Goal: Information Seeking & Learning: Learn about a topic

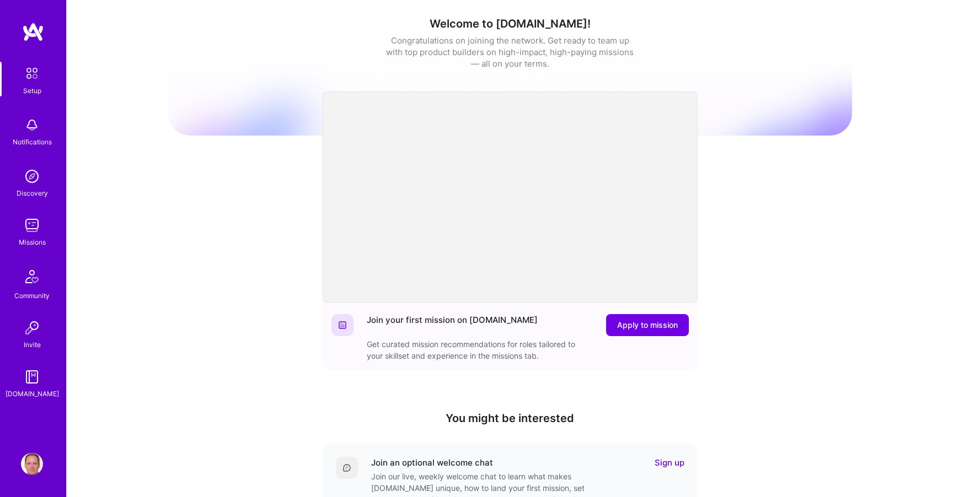
click at [26, 234] on img at bounding box center [32, 225] width 22 height 22
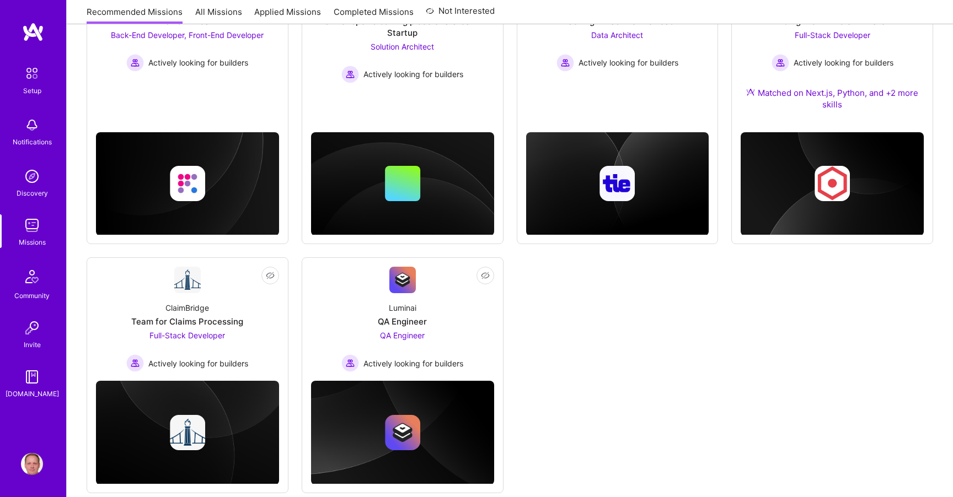
scroll to position [551, 0]
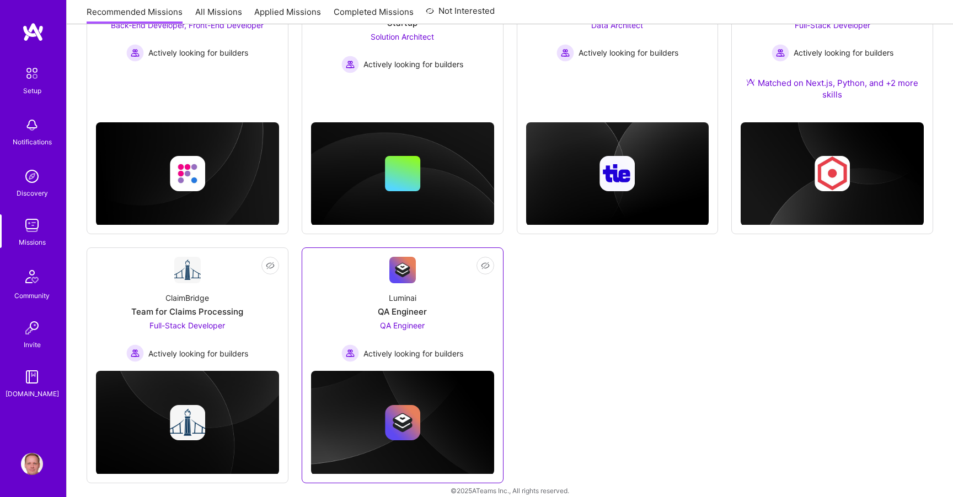
click at [442, 297] on div "Luminai QA Engineer QA Engineer Actively looking for builders" at bounding box center [402, 322] width 183 height 79
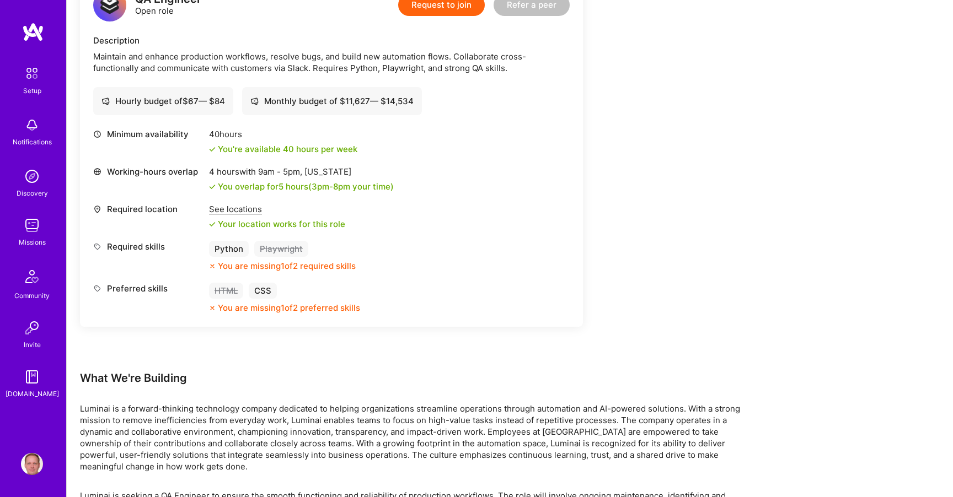
scroll to position [413, 0]
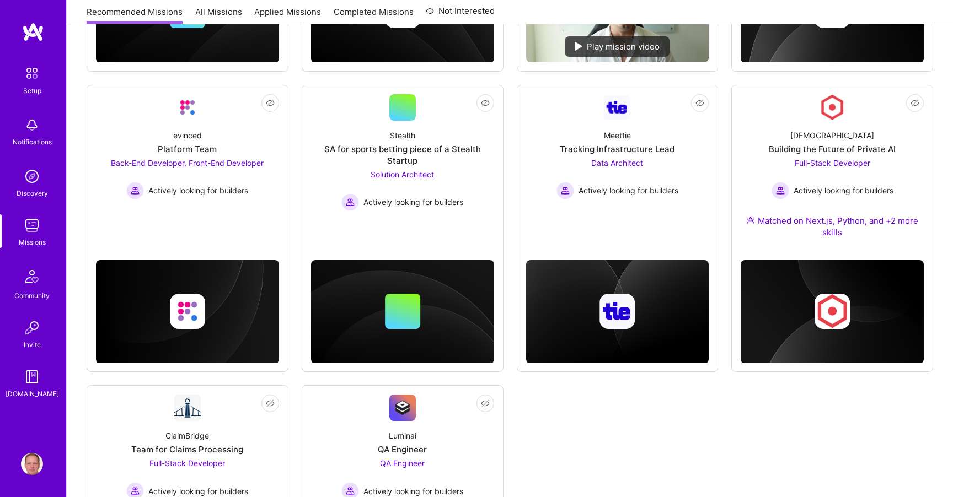
scroll to position [551, 0]
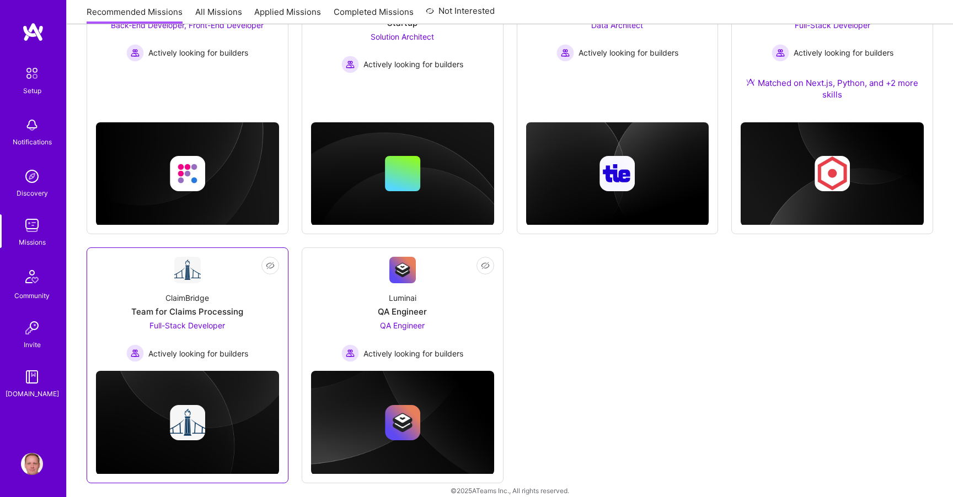
click at [223, 274] on link "Not Interested ClaimBridge Team for Claims Processing Full-Stack Developer Acti…" at bounding box center [187, 309] width 183 height 105
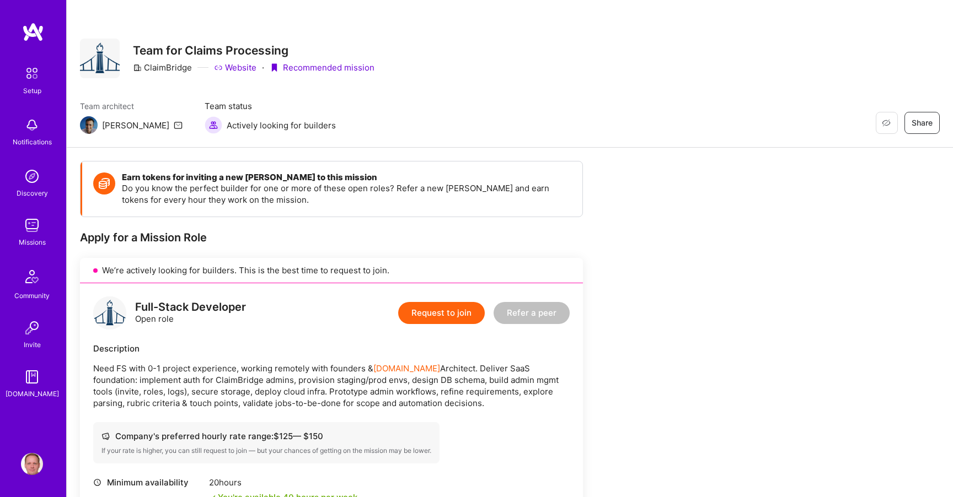
click at [238, 66] on link "Website" at bounding box center [235, 68] width 42 height 12
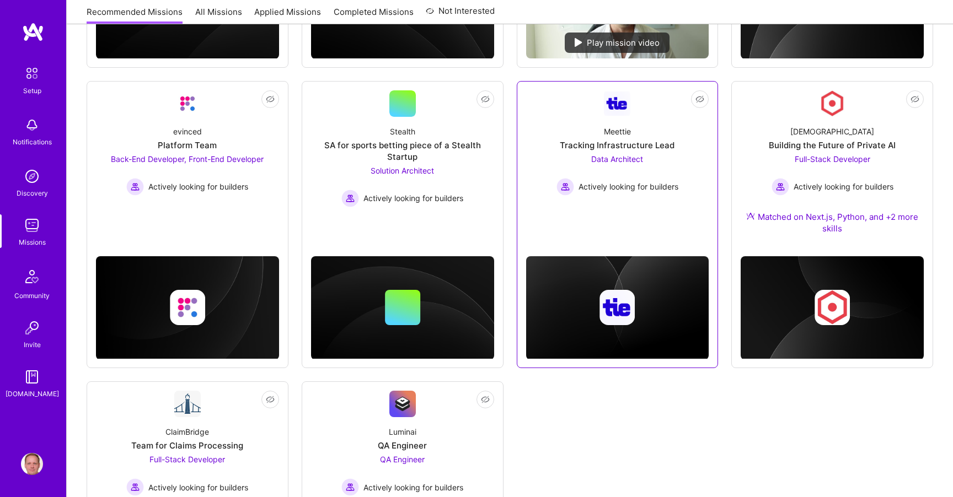
scroll to position [401, 0]
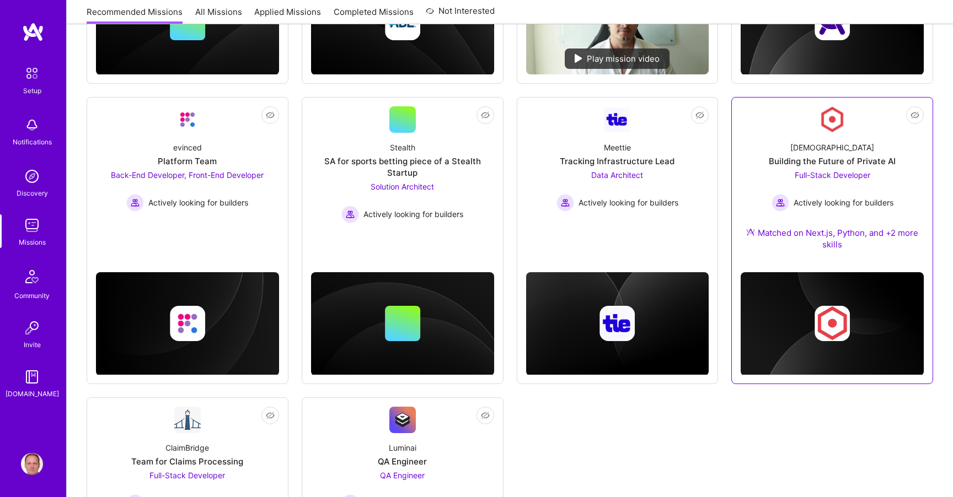
click at [815, 137] on div "[DEMOGRAPHIC_DATA] Building the Future of Private AI Full-Stack Developer Activ…" at bounding box center [831, 198] width 183 height 131
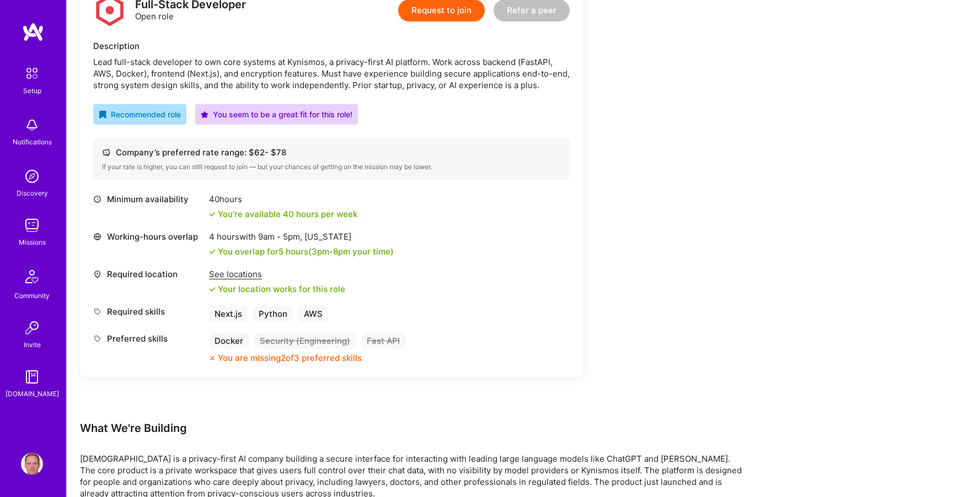
scroll to position [98, 0]
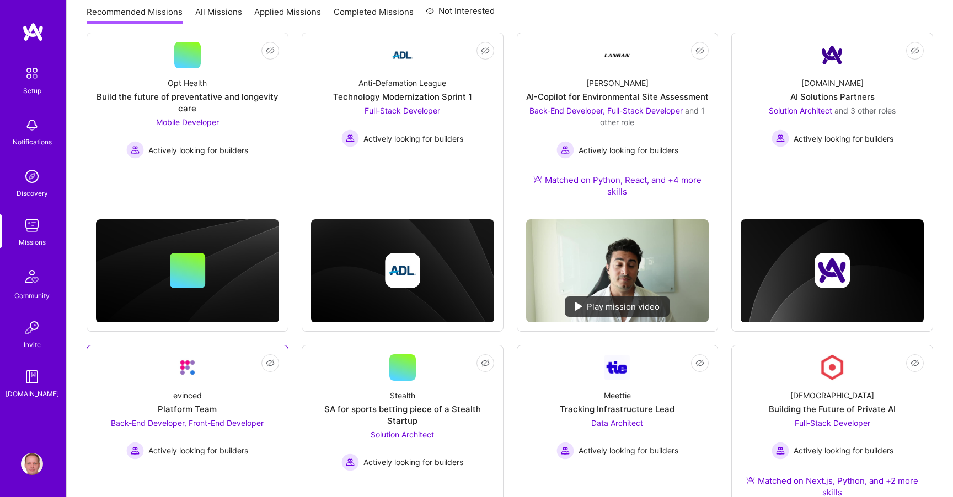
scroll to position [85, 0]
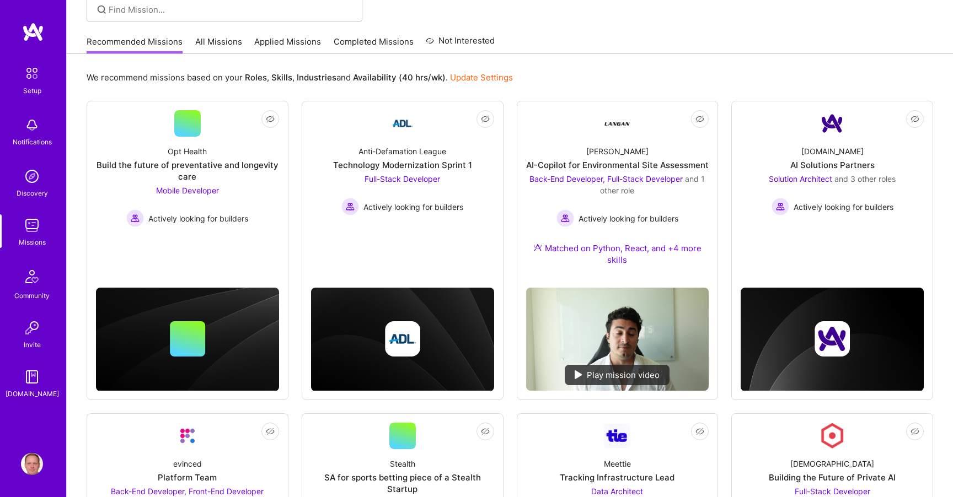
click at [222, 45] on link "All Missions" at bounding box center [218, 45] width 47 height 18
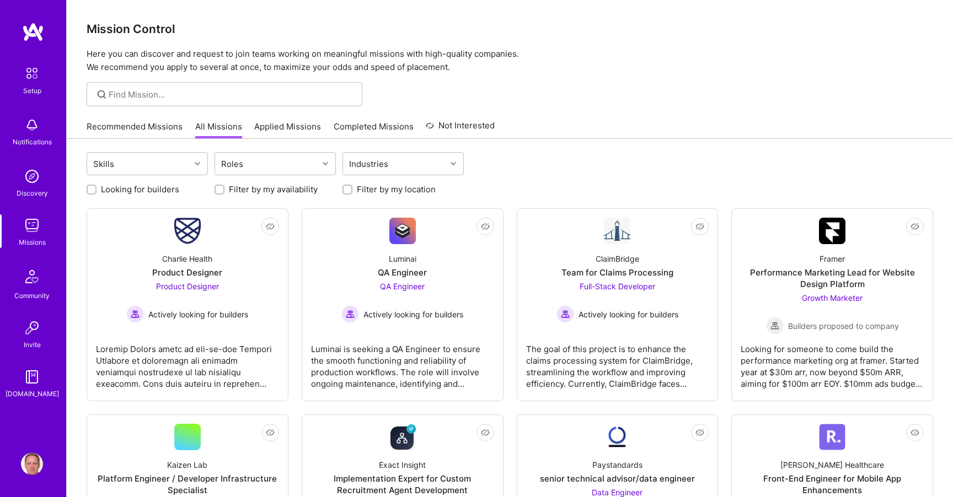
click at [144, 186] on label "Looking for builders" at bounding box center [140, 190] width 78 height 12
click at [96, 186] on input "Looking for builders" at bounding box center [93, 190] width 8 height 8
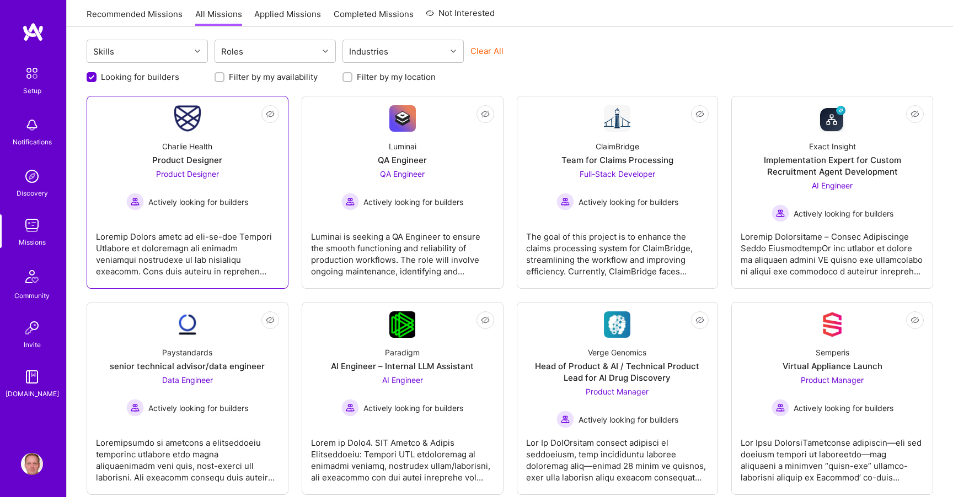
scroll to position [23, 0]
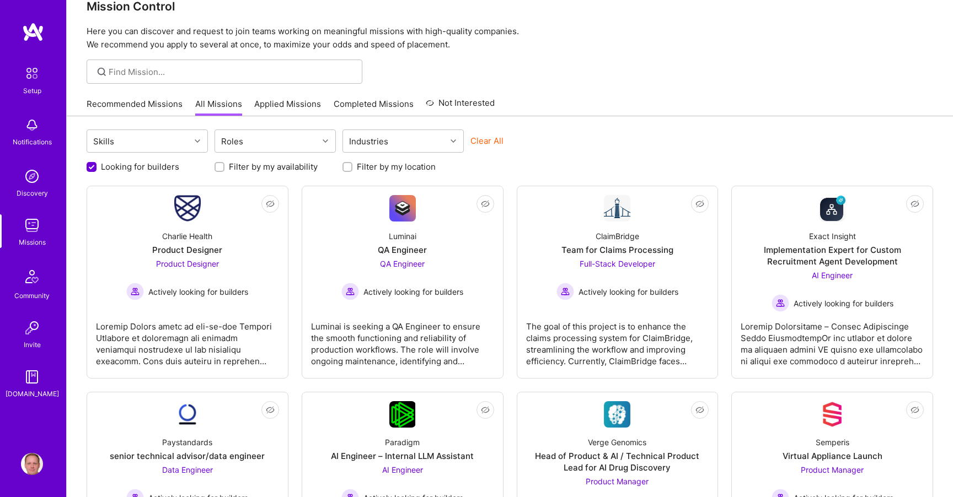
click at [159, 169] on label "Looking for builders" at bounding box center [140, 167] width 78 height 12
click at [98, 169] on input "Looking for builders" at bounding box center [93, 168] width 10 height 10
checkbox input "false"
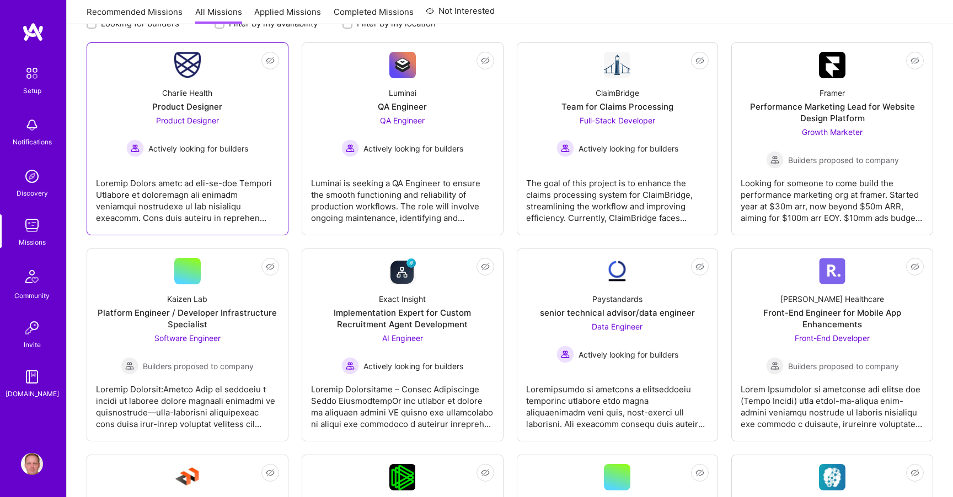
scroll to position [0, 0]
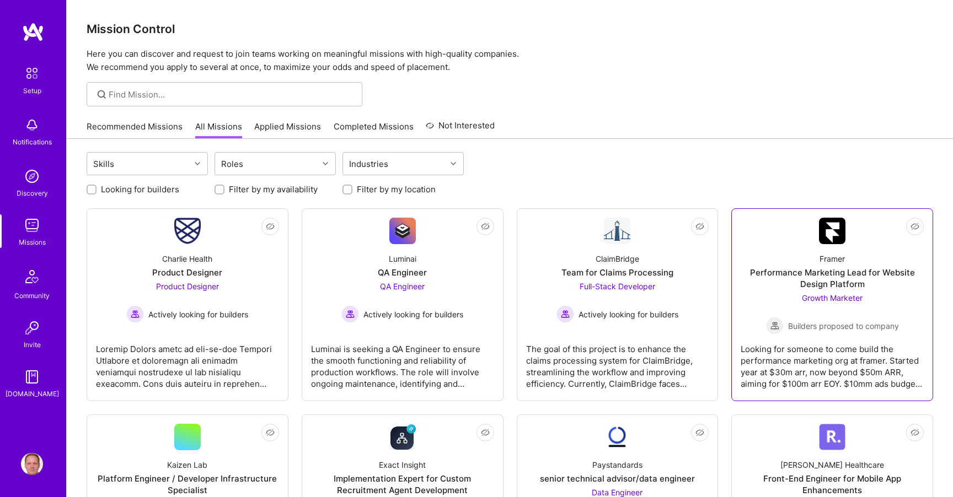
click at [785, 271] on div "Performance Marketing Lead for Website Design Platform" at bounding box center [831, 278] width 183 height 23
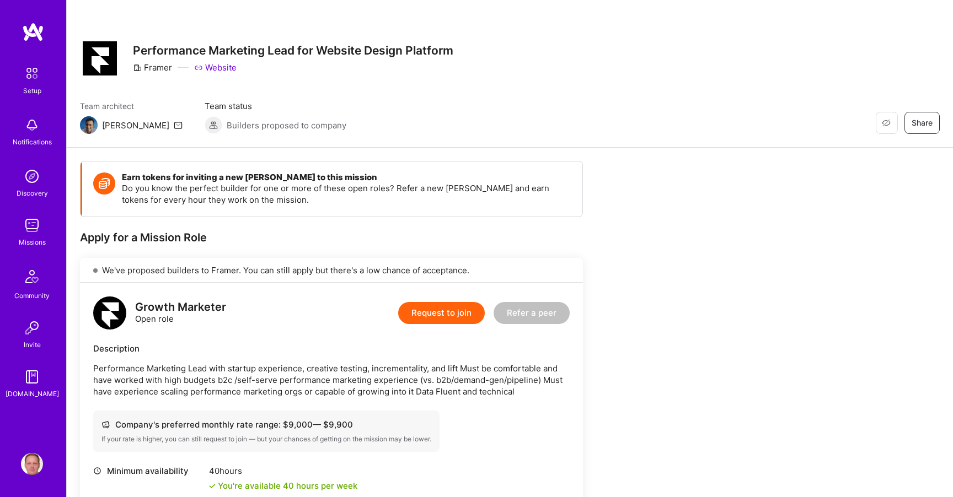
click at [217, 68] on link "Website" at bounding box center [215, 68] width 42 height 12
